Goal: Information Seeking & Learning: Learn about a topic

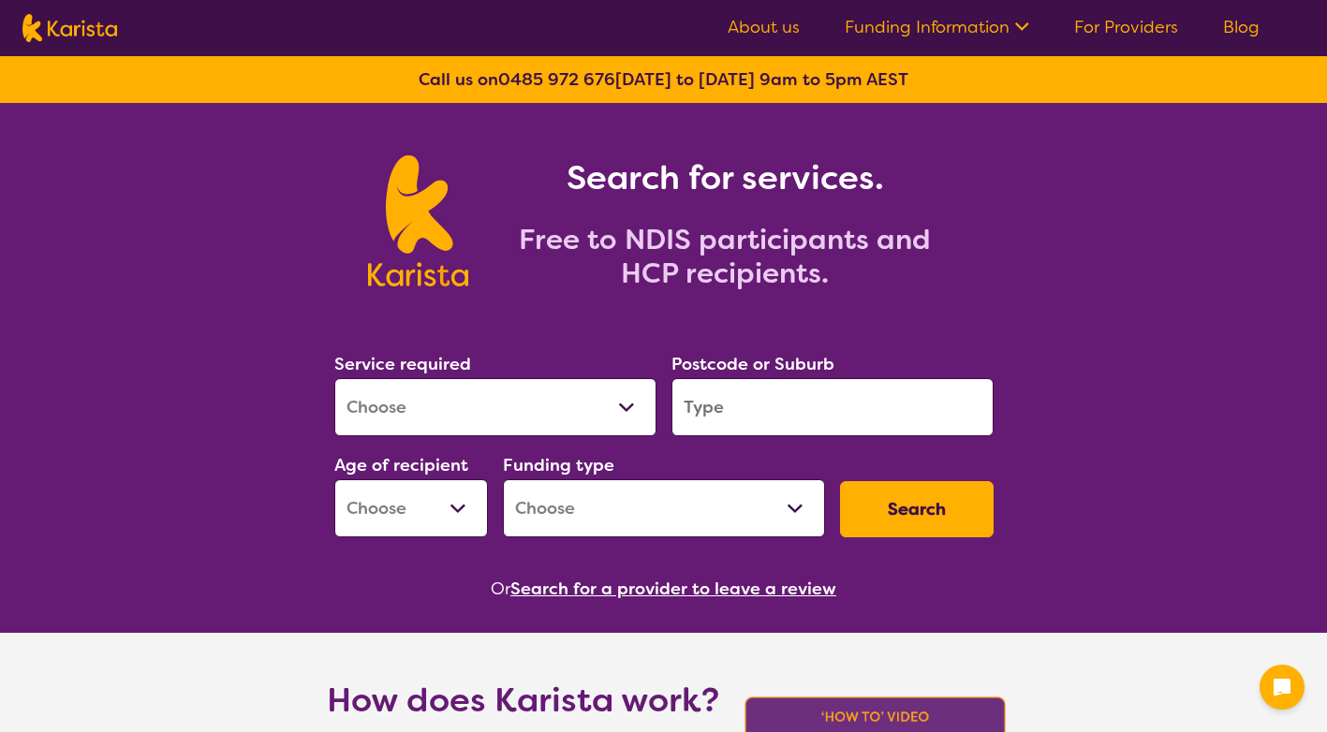
click at [622, 404] on select "Allied Health Assistant Assessment (ADHD or Autism) Behaviour support Counselli…" at bounding box center [495, 407] width 322 height 58
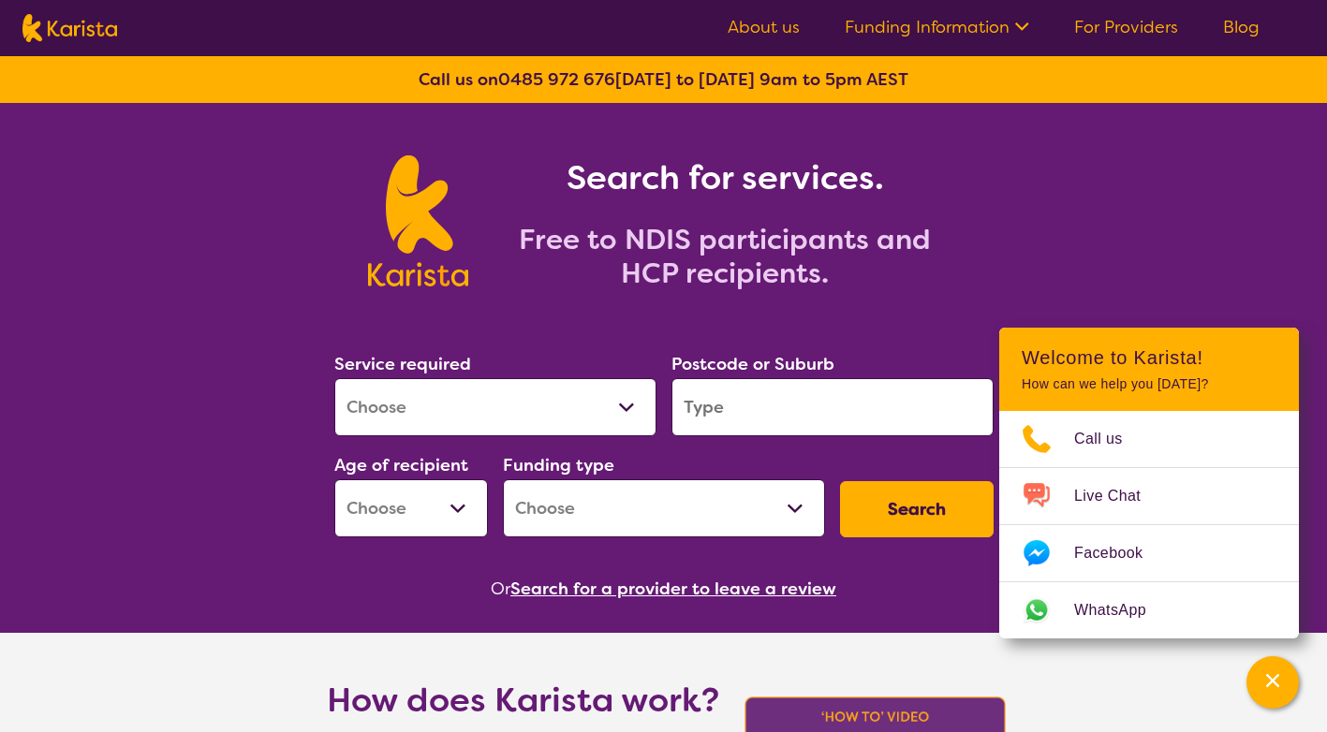
click at [627, 398] on select "Allied Health Assistant Assessment (ADHD or Autism) Behaviour support Counselli…" at bounding box center [495, 407] width 322 height 58
select select "Exercise physiology"
click at [334, 378] on select "Allied Health Assistant Assessment (ADHD or Autism) Behaviour support Counselli…" at bounding box center [495, 407] width 322 height 58
click at [715, 398] on input "search" at bounding box center [833, 407] width 322 height 58
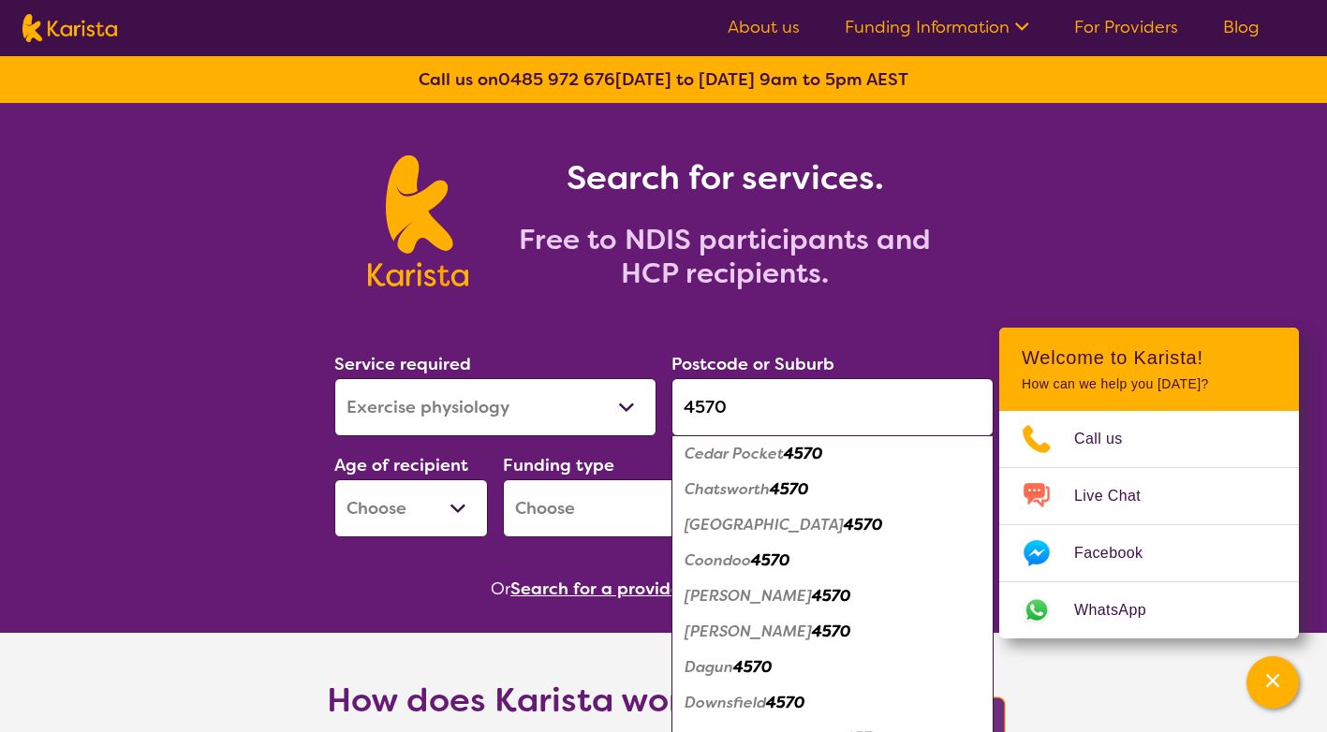
scroll to position [937, 0]
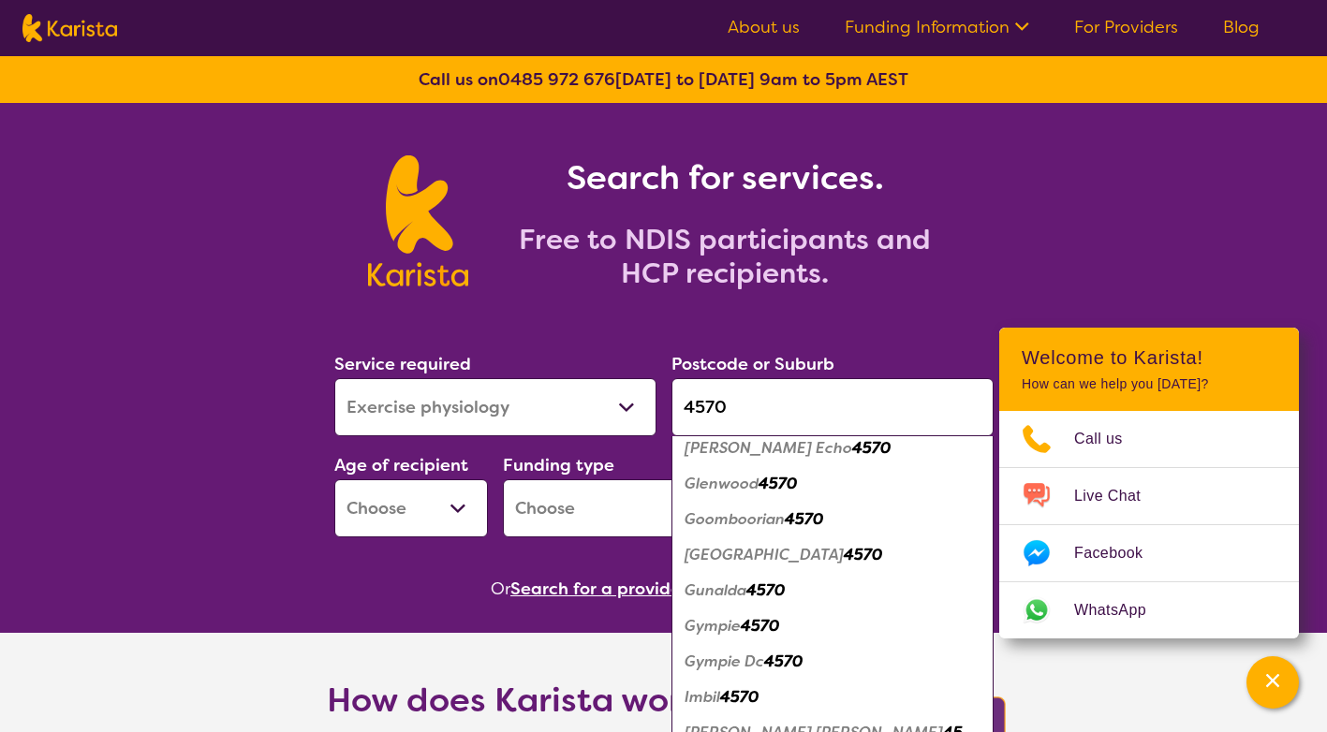
type input "4570"
click at [741, 628] on em "Gympie" at bounding box center [713, 626] width 56 height 20
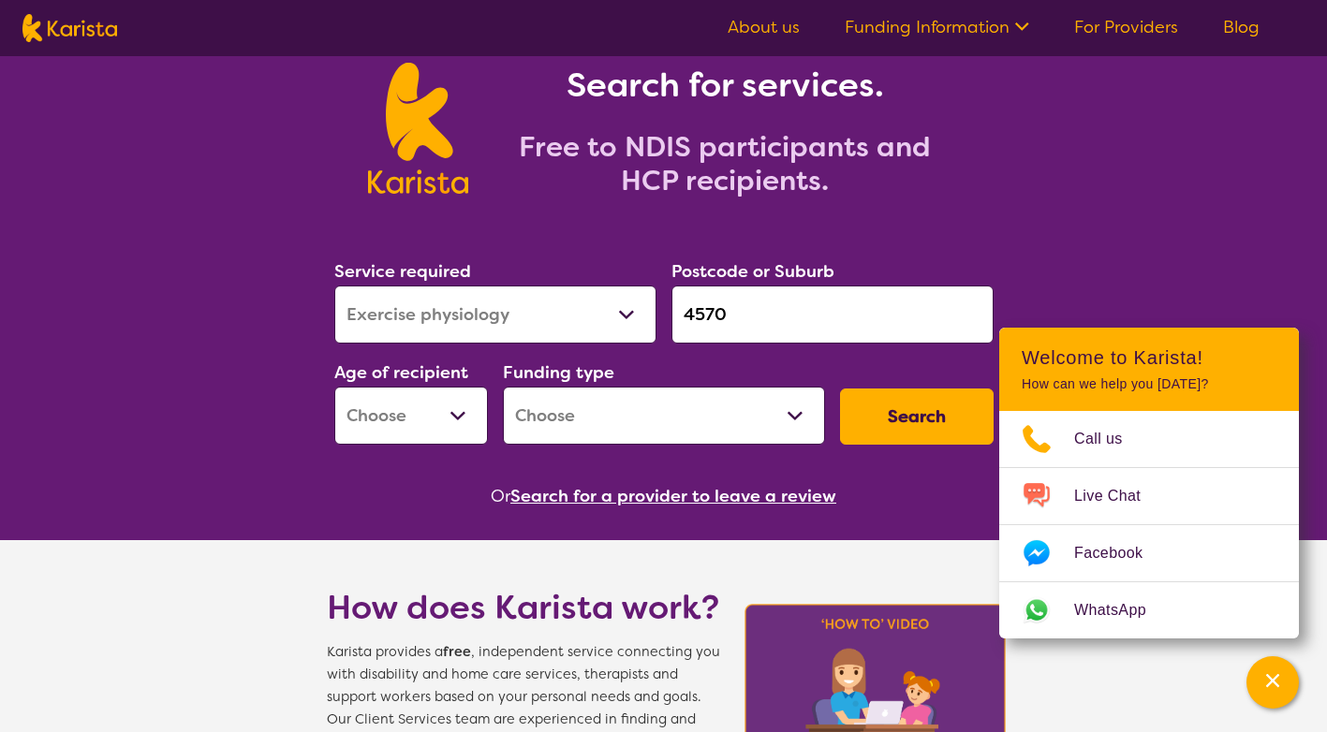
scroll to position [94, 0]
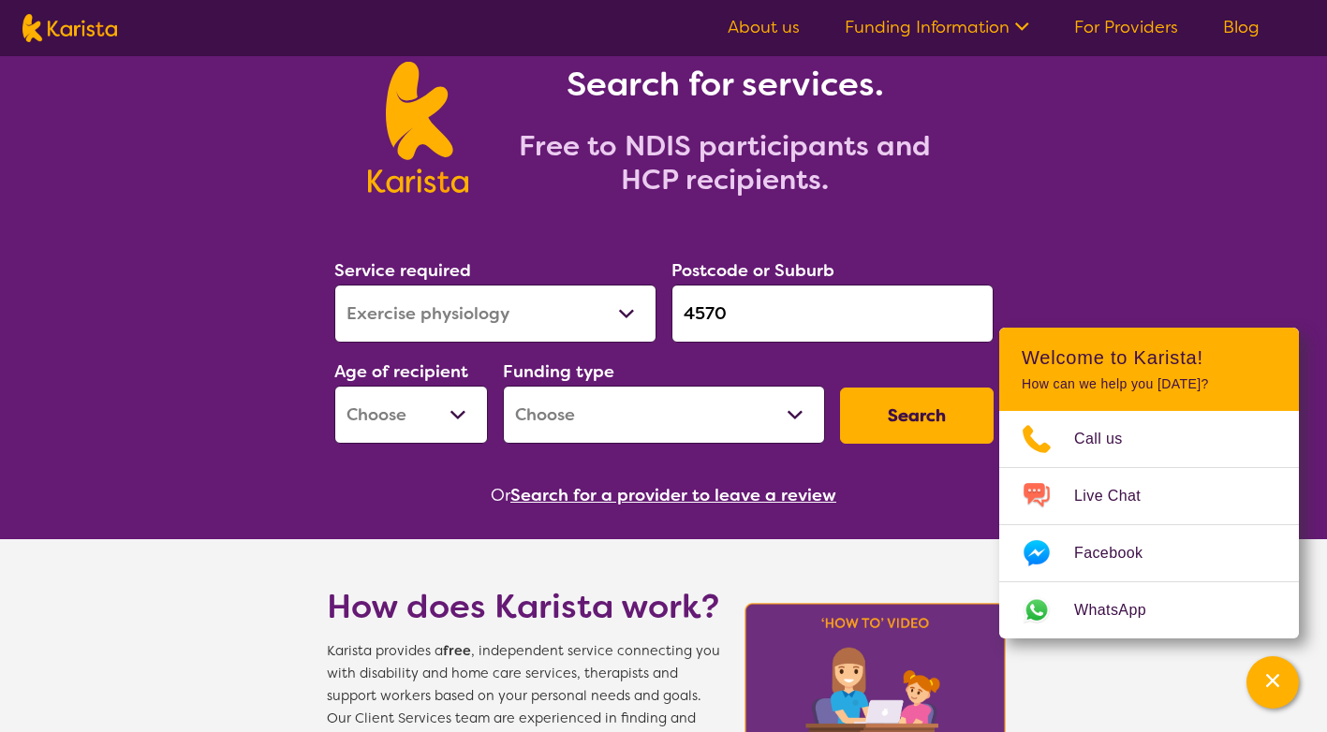
click at [609, 412] on select "Home Care Package (HCP) National Disability Insurance Scheme (NDIS) I don't know" at bounding box center [664, 415] width 322 height 58
select select "NDIS"
click at [503, 386] on select "Home Care Package (HCP) National Disability Insurance Scheme (NDIS) I don't know" at bounding box center [664, 415] width 322 height 58
click at [458, 412] on select "Early Childhood - 0 to 9 Child - 10 to 11 Adolescent - 12 to 17 Adult - 18 to 6…" at bounding box center [411, 415] width 154 height 58
select select "AD"
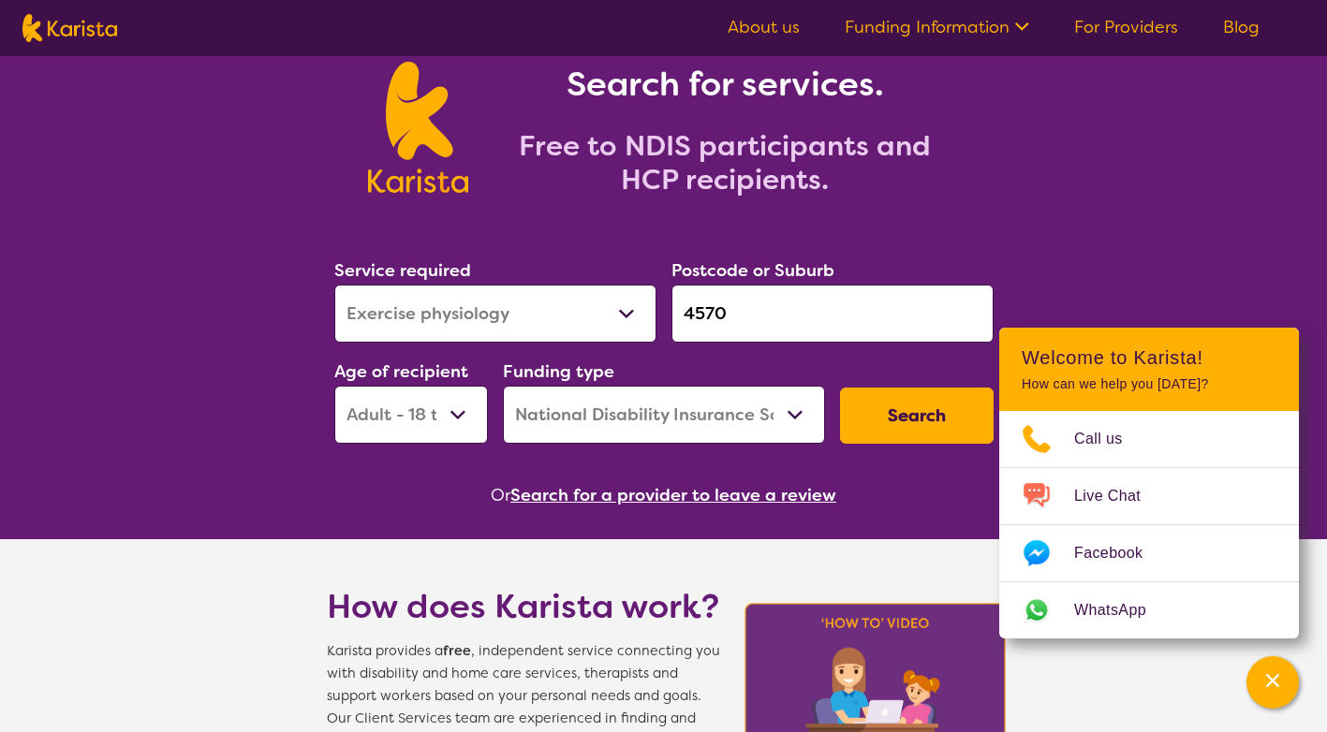
click at [334, 386] on select "Early Childhood - 0 to 9 Child - 10 to 11 Adolescent - 12 to 17 Adult - 18 to 6…" at bounding box center [411, 415] width 154 height 58
click at [906, 414] on button "Search" at bounding box center [917, 416] width 154 height 56
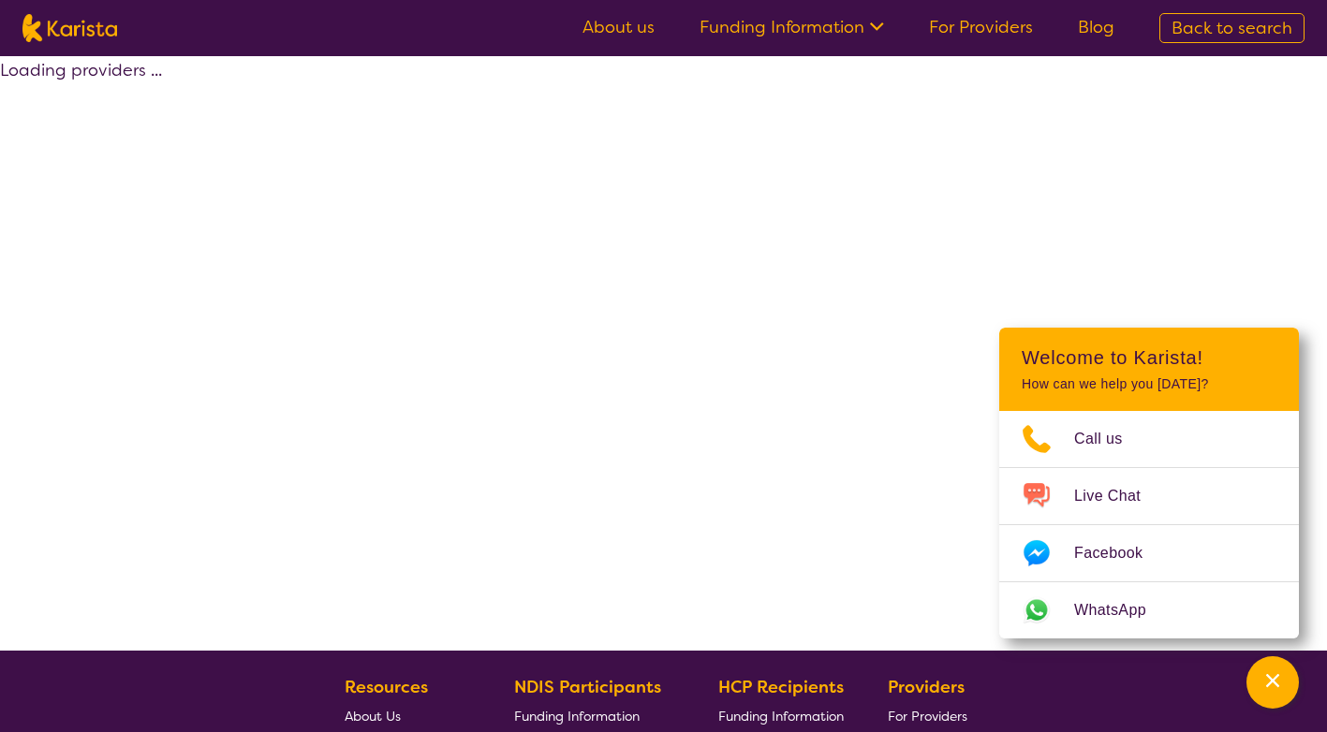
select select "by_score"
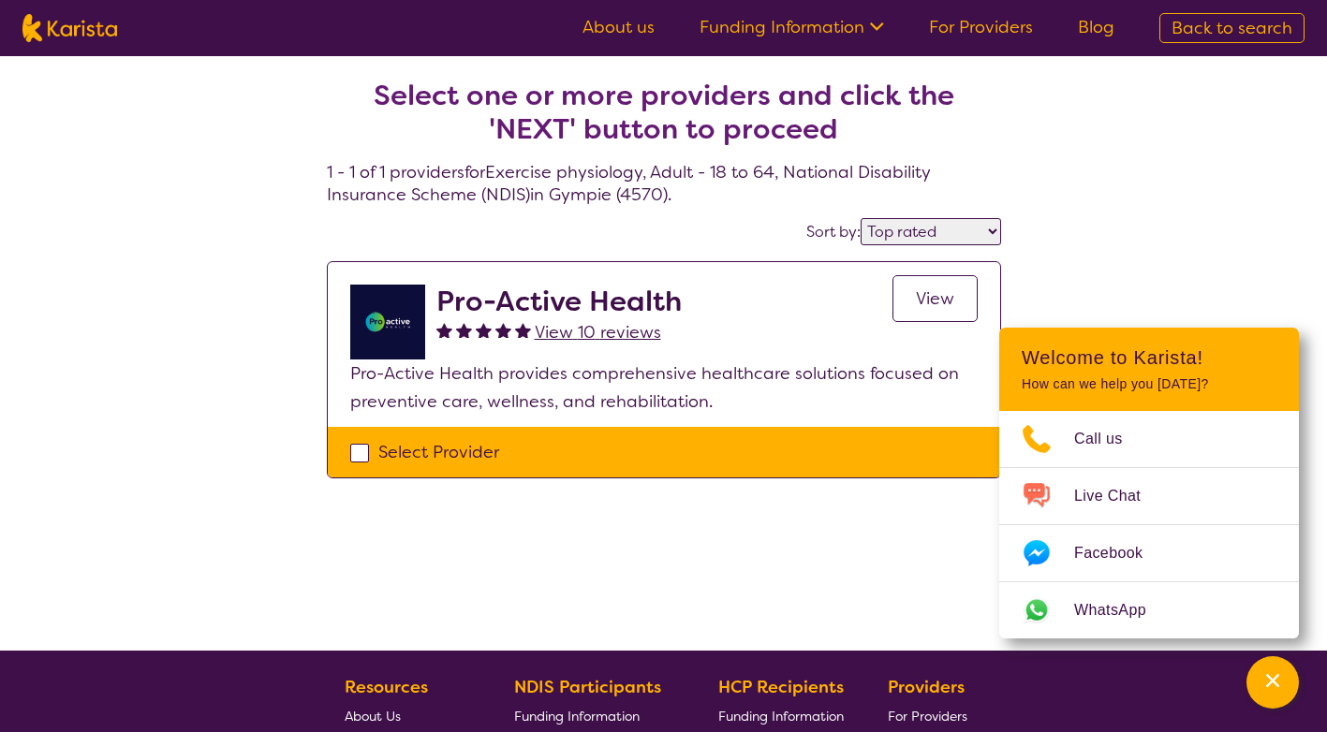
scroll to position [94, 0]
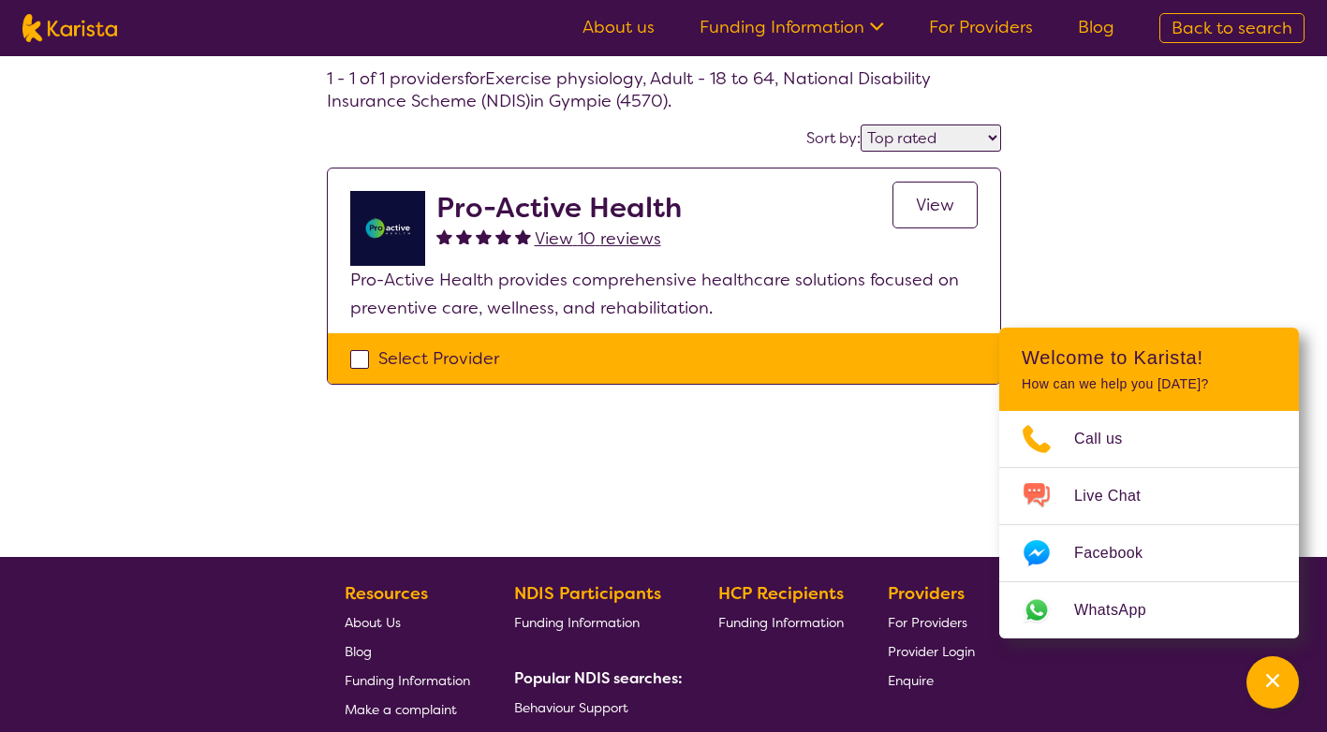
select select "Exercise physiology"
select select "AD"
select select "NDIS"
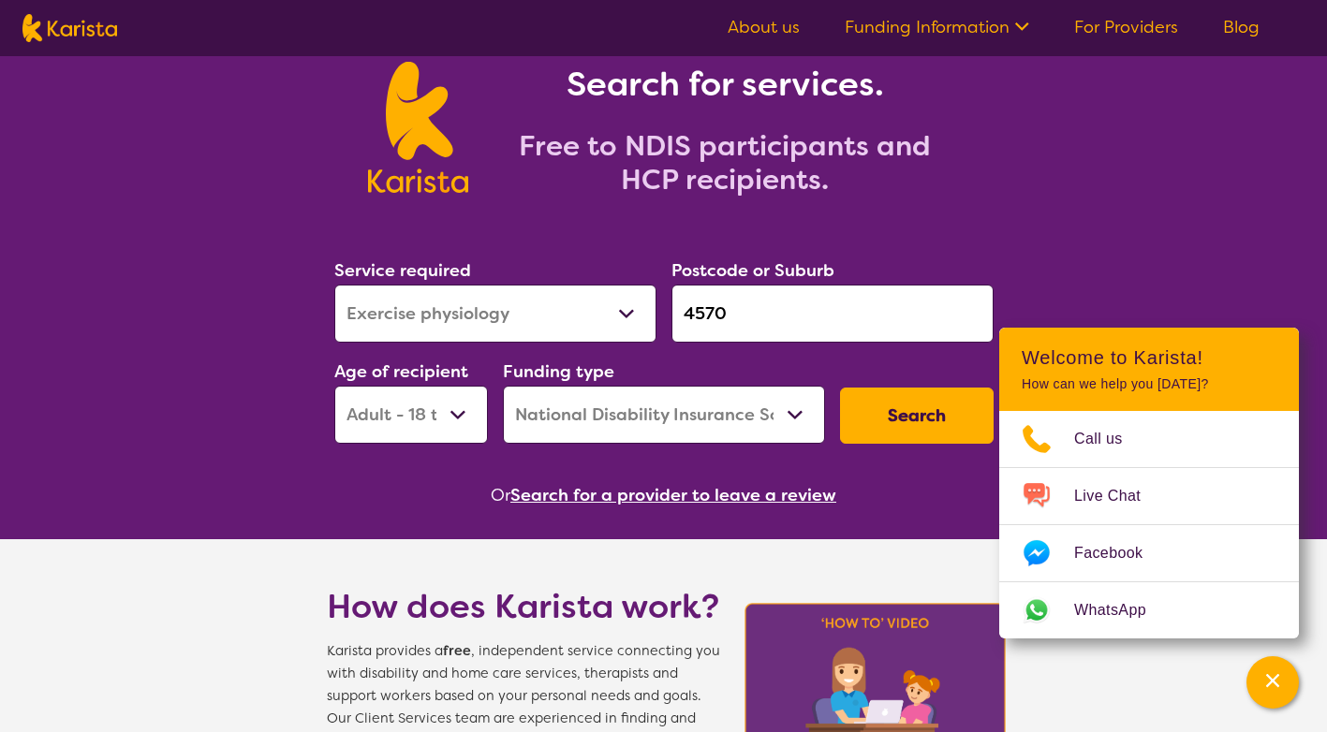
click at [520, 312] on select "Allied Health Assistant Assessment (ADHD or Autism) Behaviour support Counselli…" at bounding box center [495, 314] width 322 height 58
select select "[MEDICAL_DATA]"
click at [334, 285] on select "Allied Health Assistant Assessment (ADHD or Autism) Behaviour support Counselli…" at bounding box center [495, 314] width 322 height 58
click at [921, 414] on button "Search" at bounding box center [917, 416] width 154 height 56
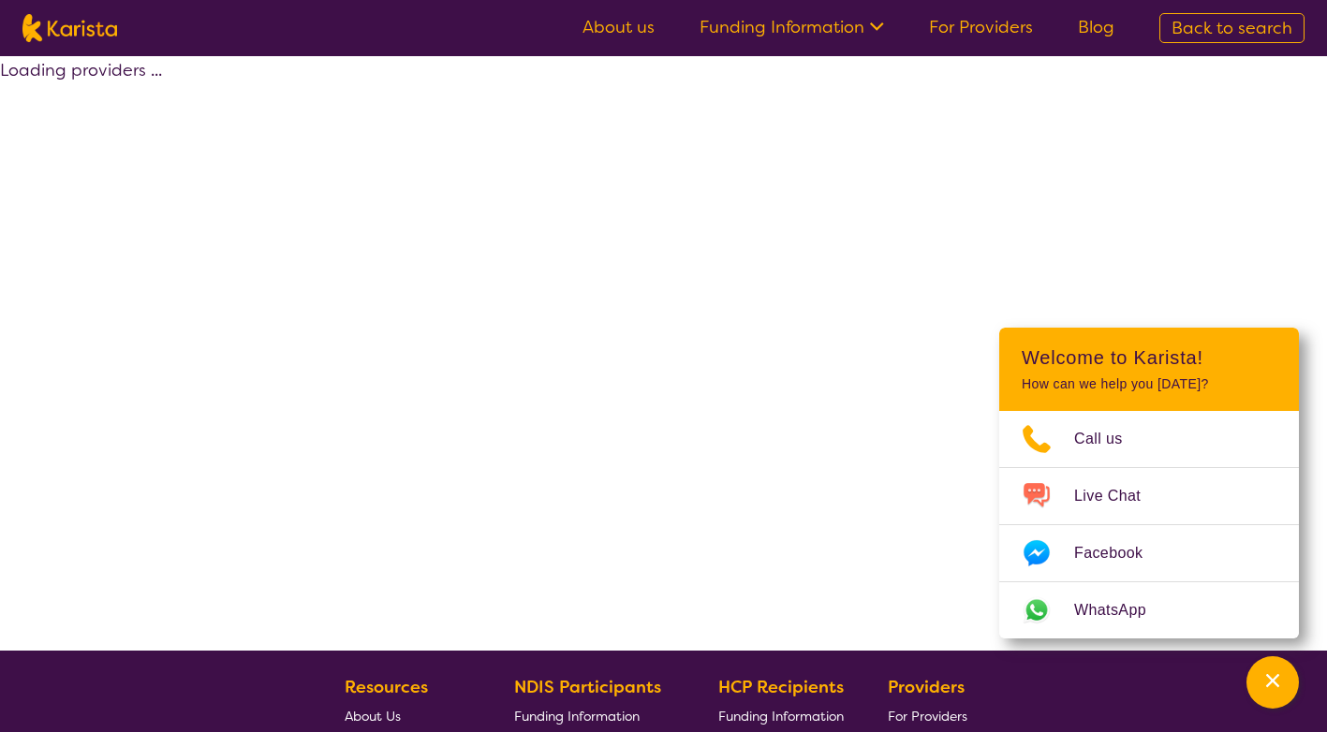
select select "by_score"
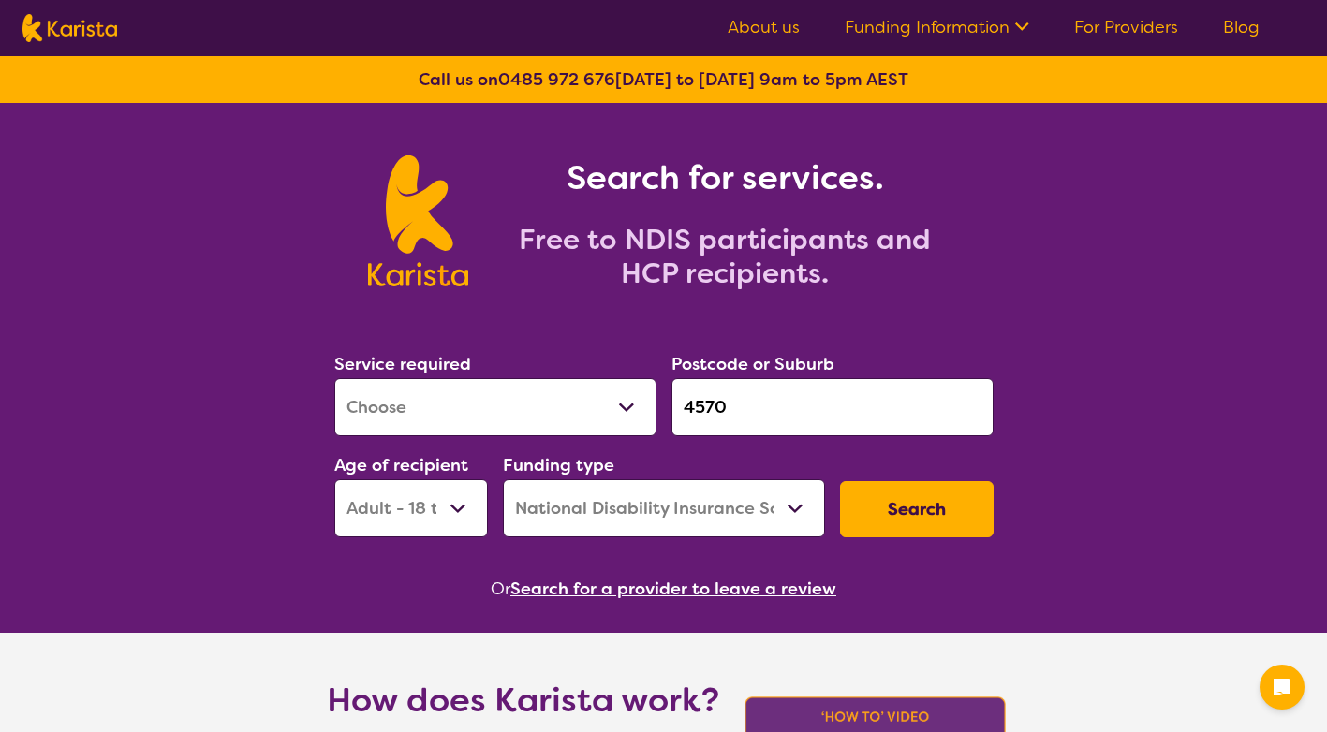
select select "[MEDICAL_DATA]"
select select "AD"
select select "NDIS"
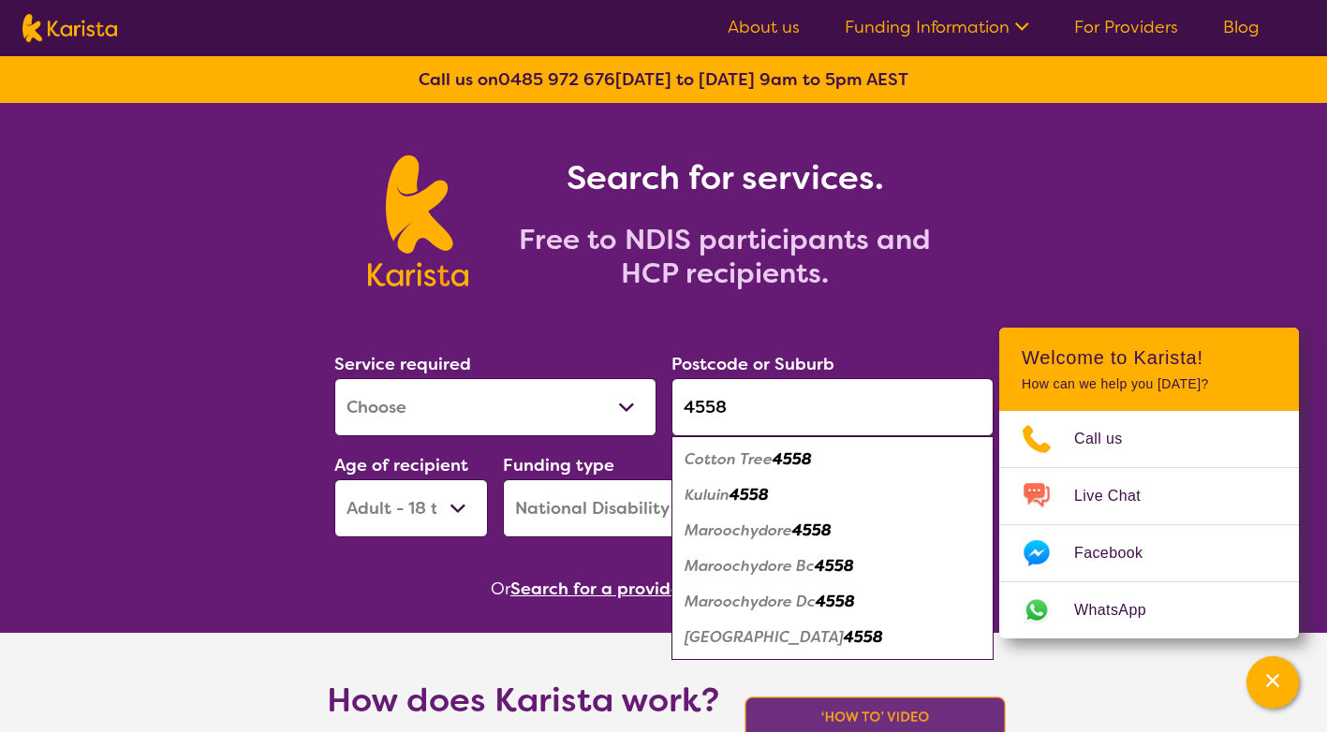
type input "4558"
click at [816, 530] on em "4558" at bounding box center [811, 531] width 39 height 20
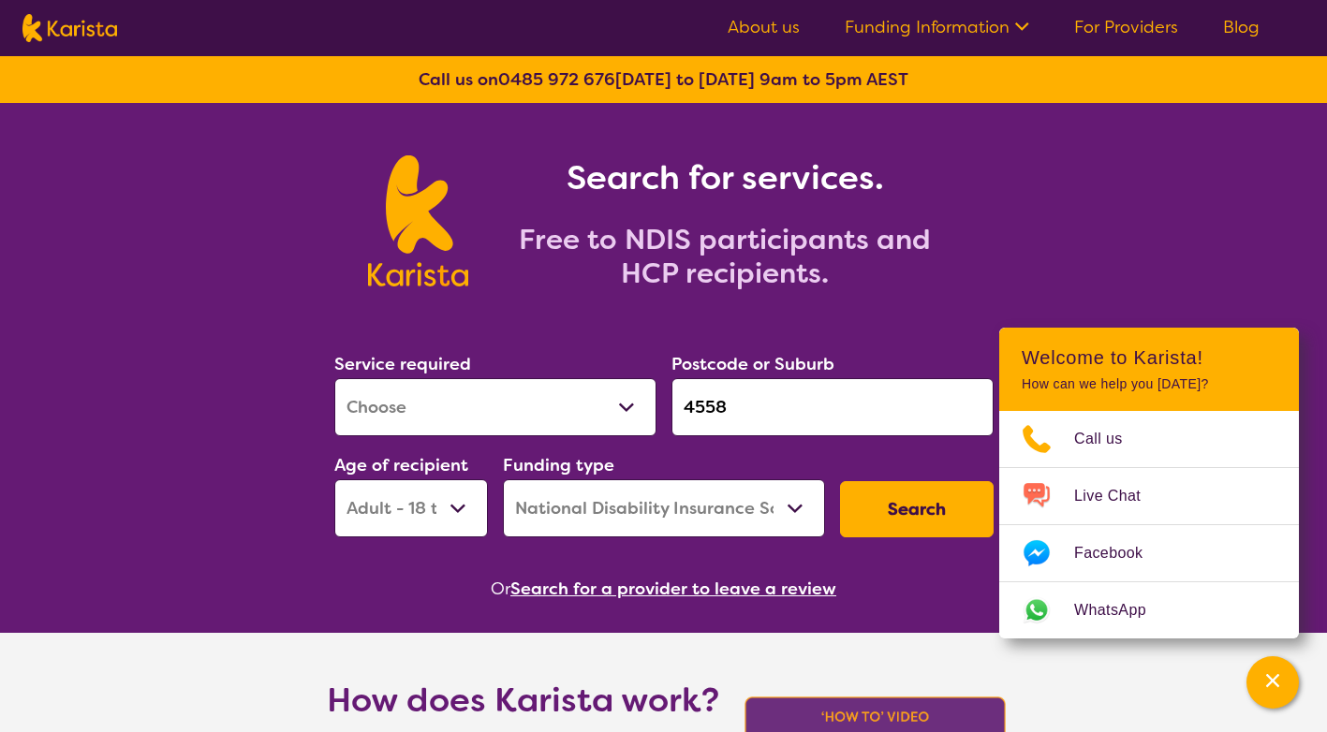
click at [915, 509] on button "Search" at bounding box center [917, 509] width 154 height 56
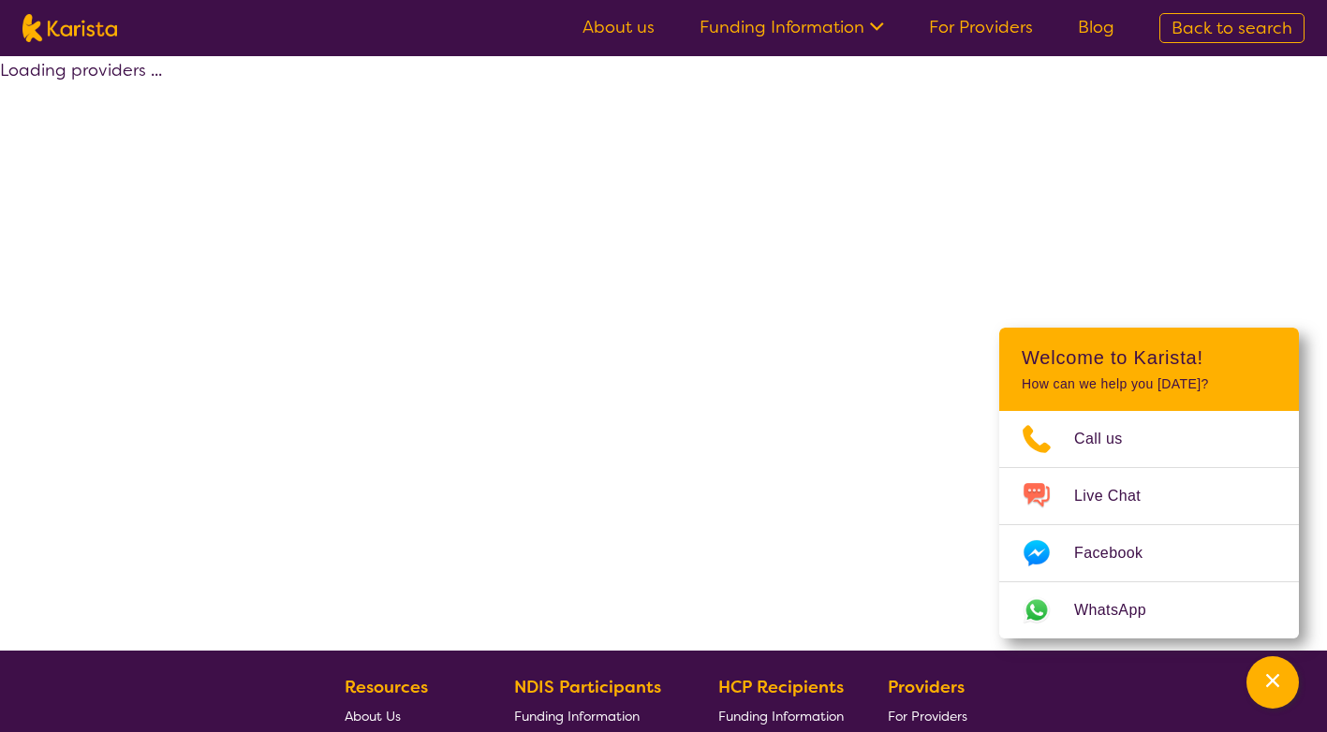
select select "by_score"
